Goal: Navigation & Orientation: Find specific page/section

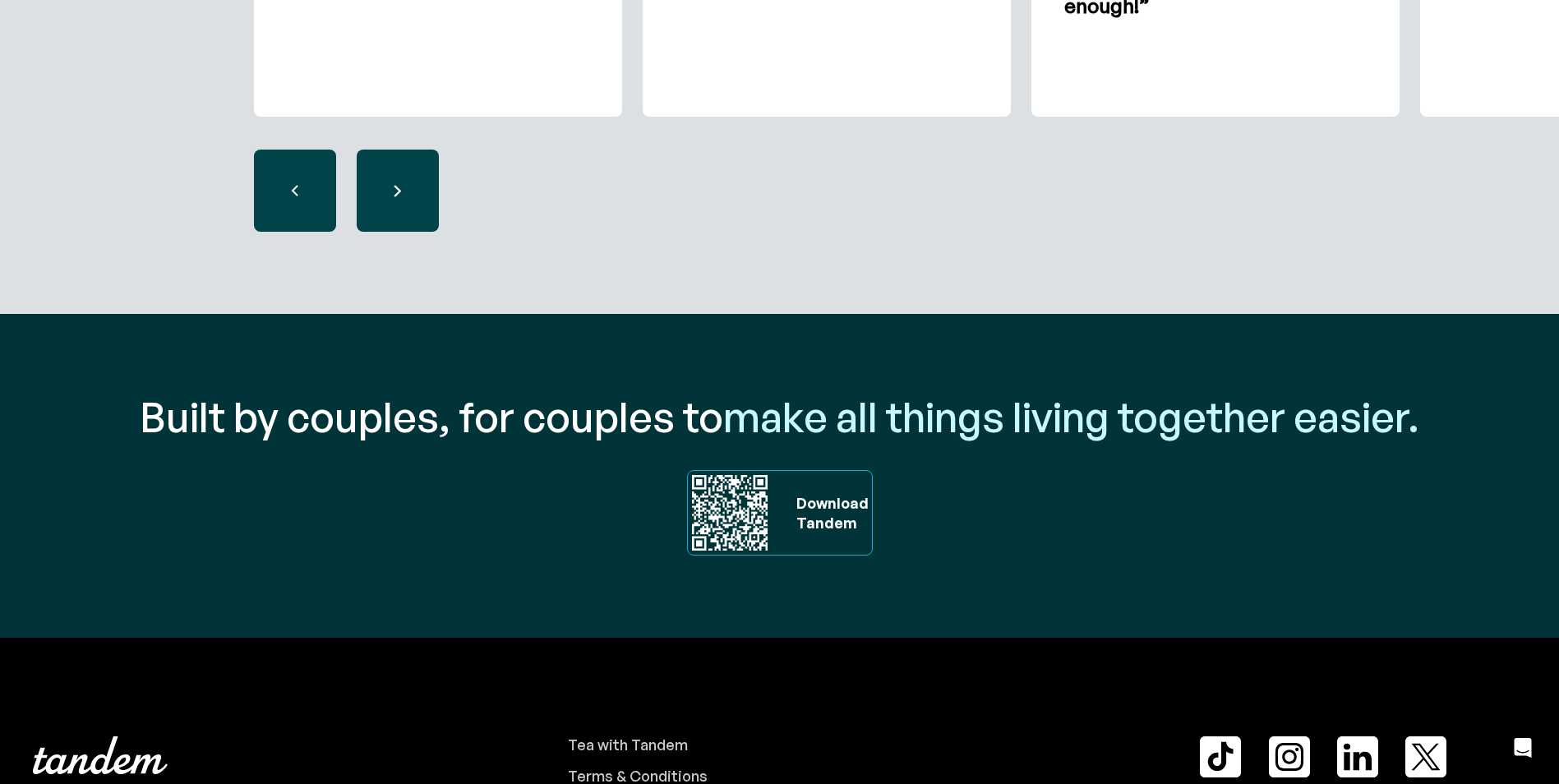
scroll to position [5553, 0]
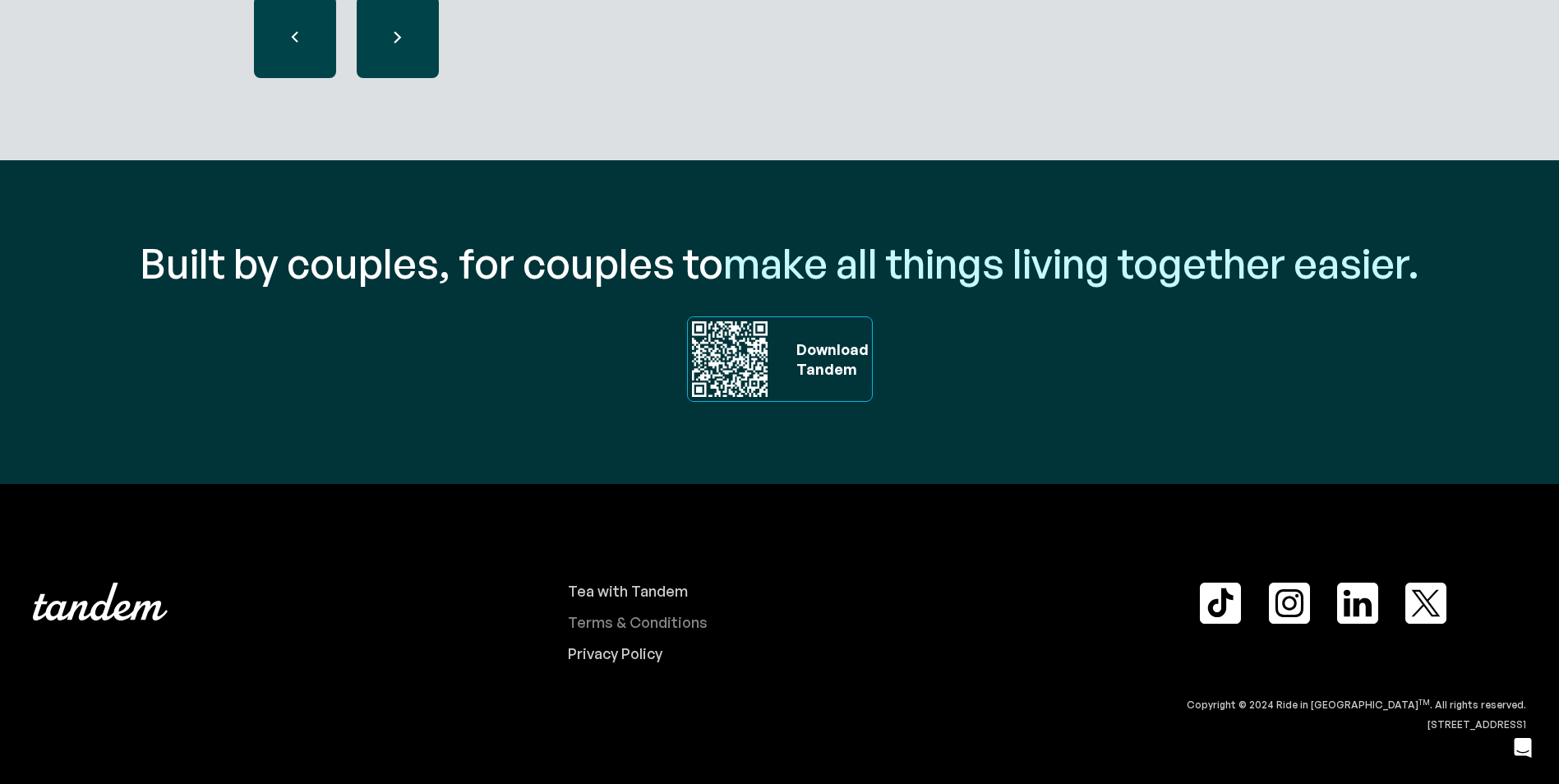
click at [629, 623] on div "Terms & Conditions" at bounding box center [637, 622] width 140 height 18
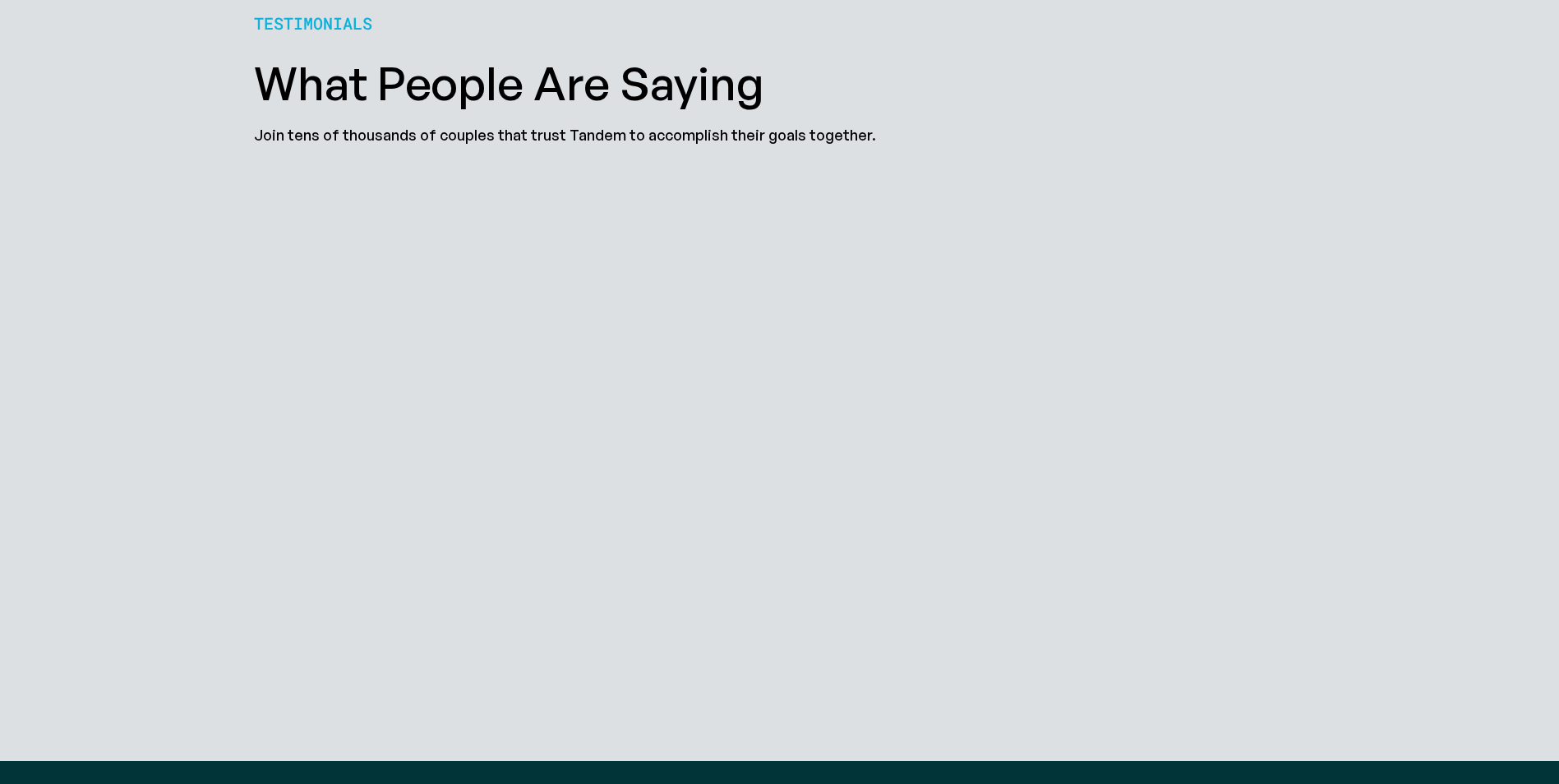
scroll to position [4952, 0]
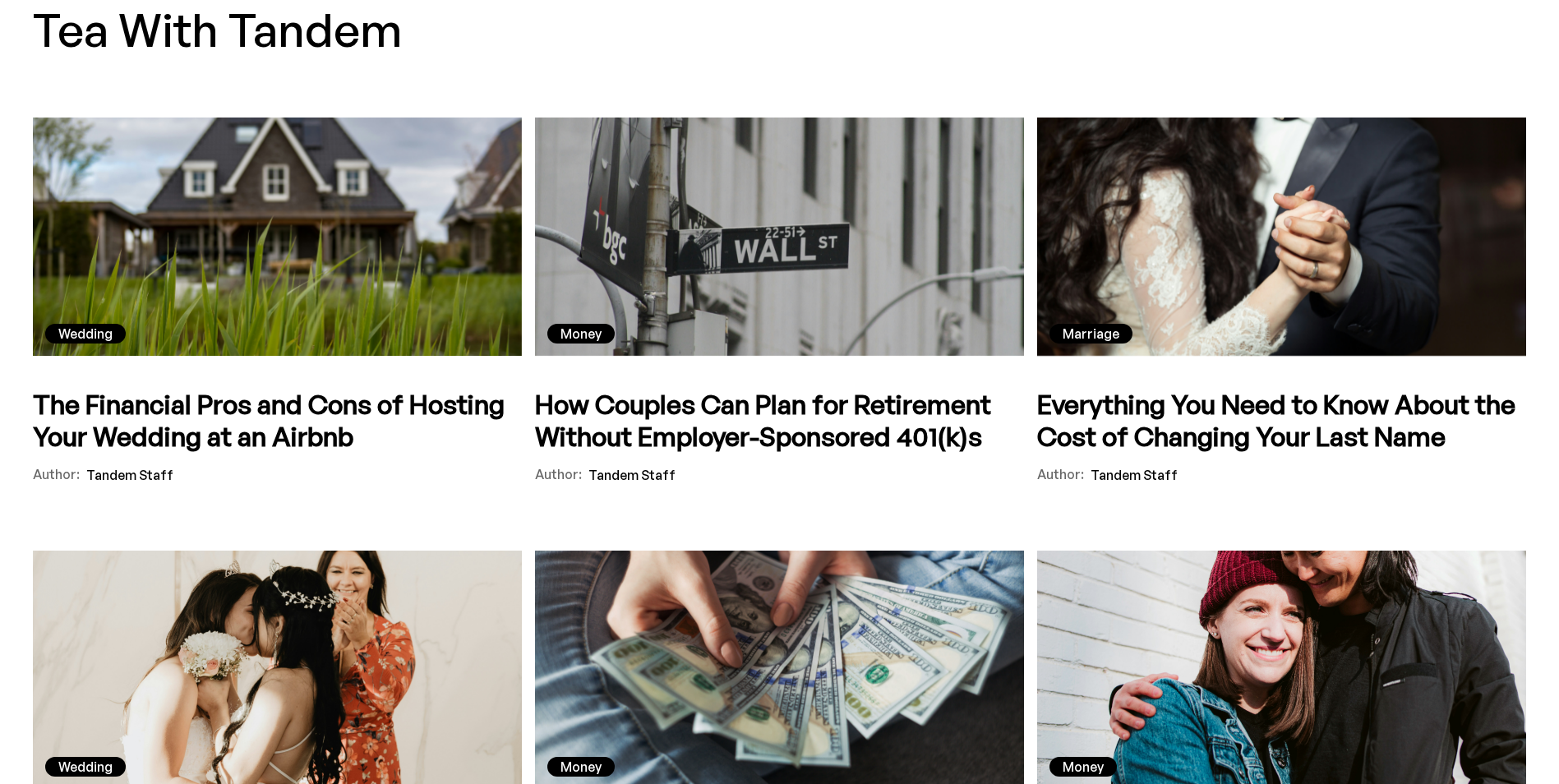
scroll to position [246, 0]
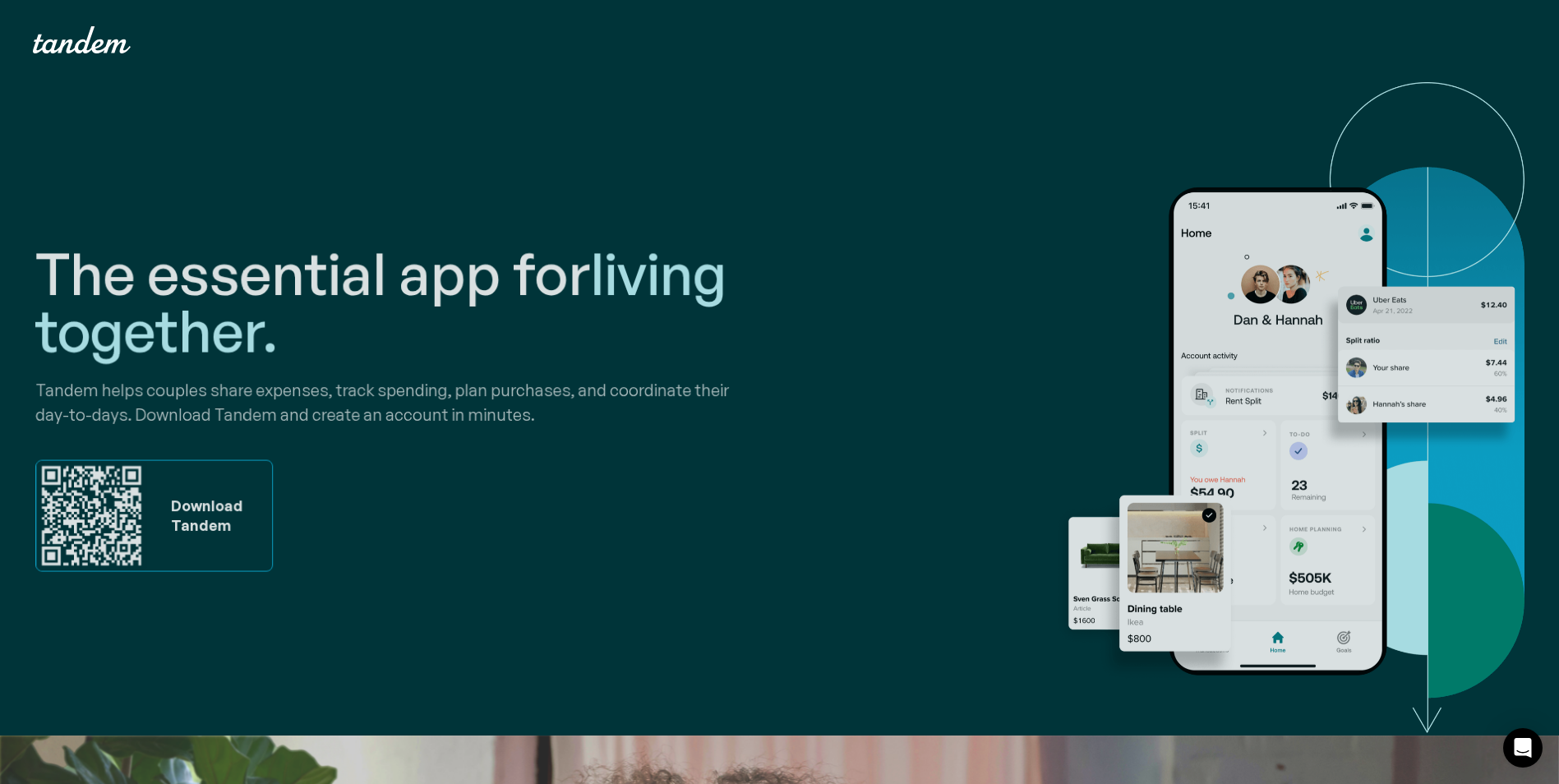
scroll to position [4952, 0]
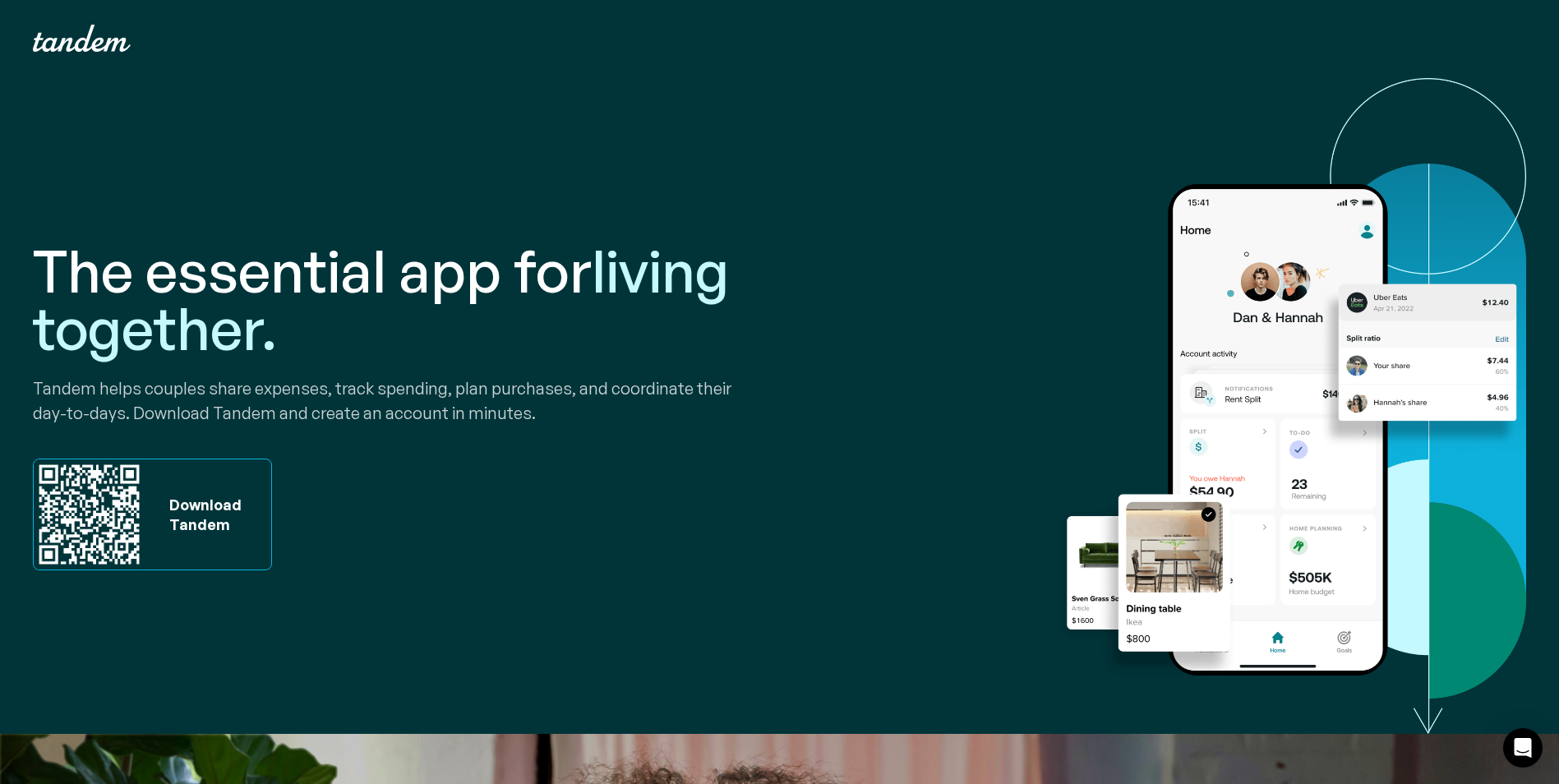
scroll to position [0, 0]
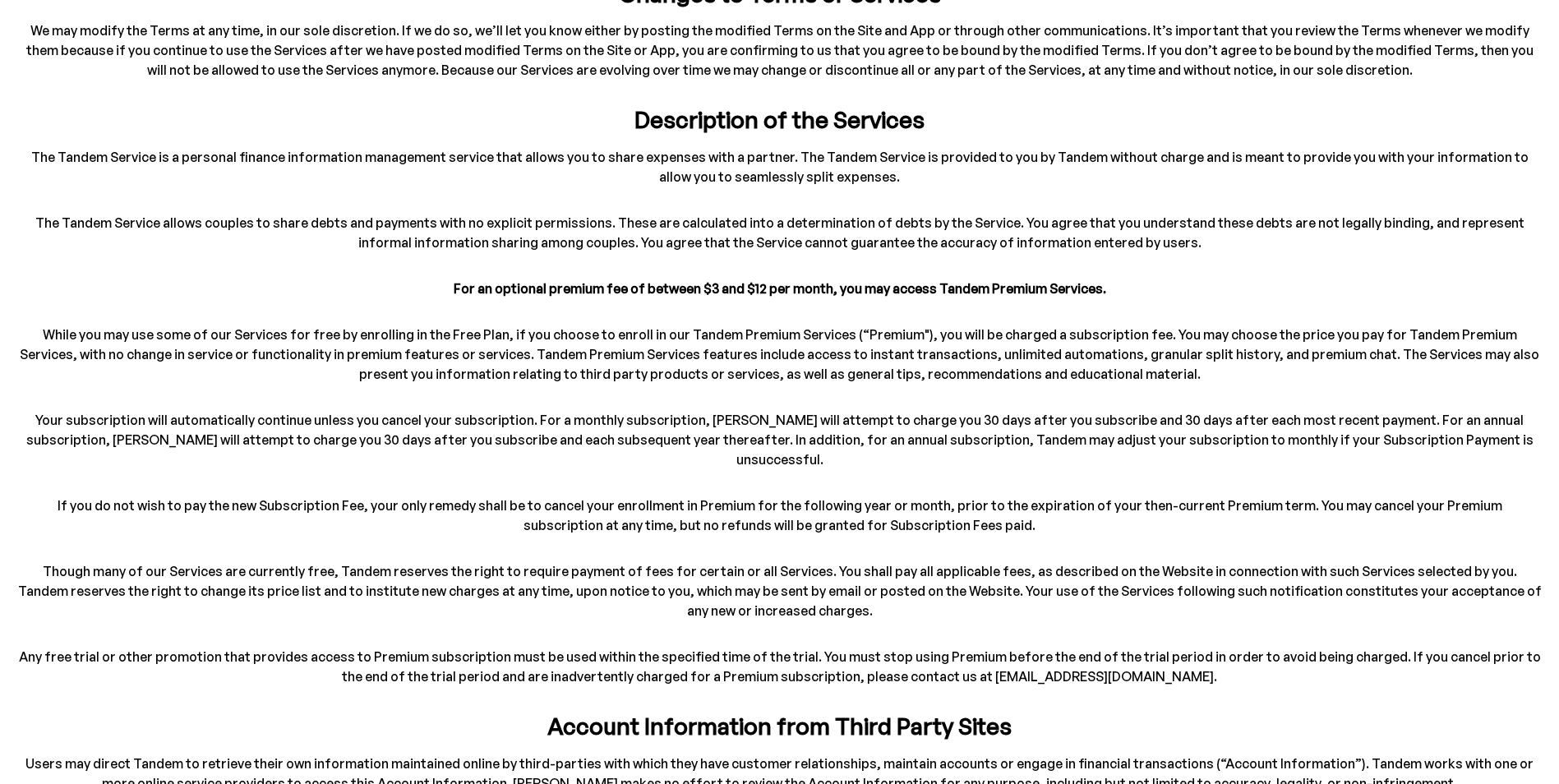
scroll to position [493, 0]
